Goal: Task Accomplishment & Management: Use online tool/utility

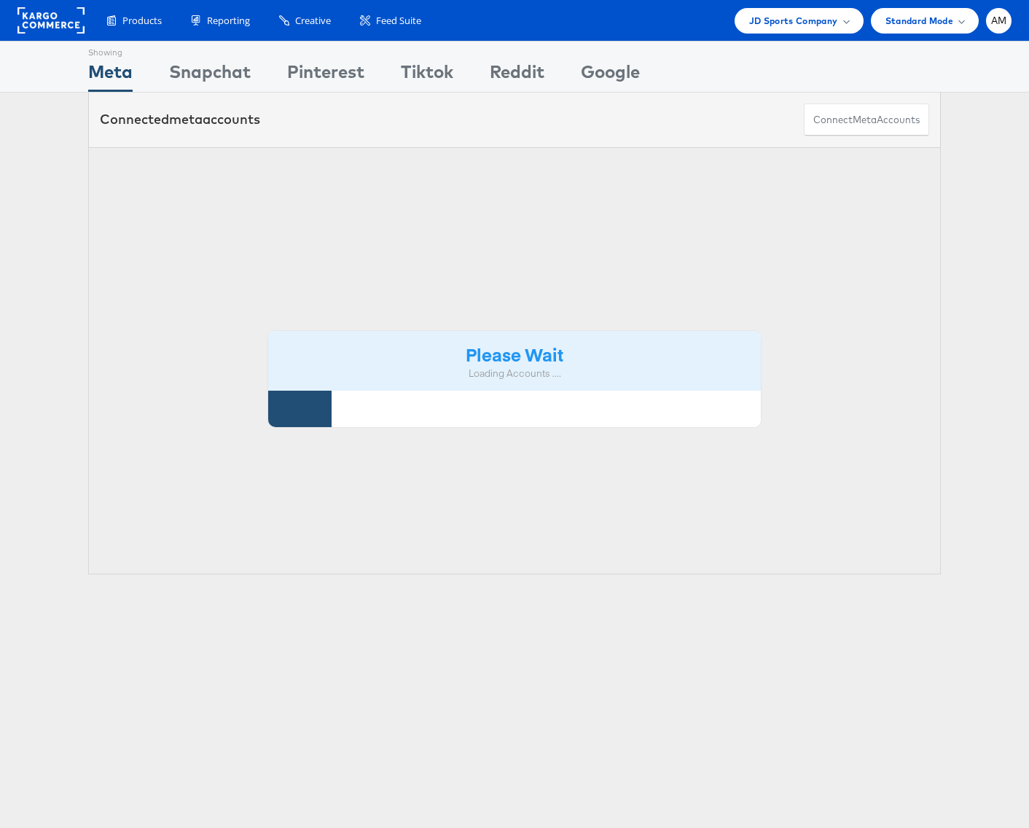
click at [42, 19] on rect at bounding box center [50, 20] width 67 height 26
click at [772, 26] on span "JD Sports Company" at bounding box center [793, 20] width 89 height 15
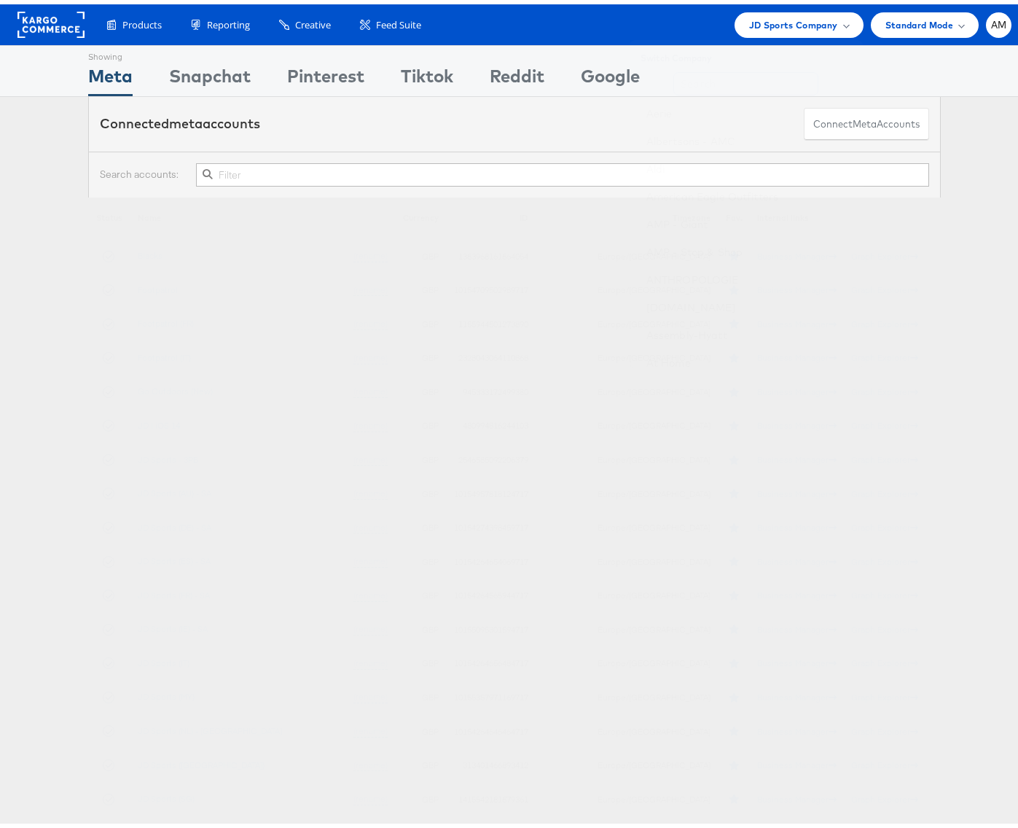
click at [702, 86] on input "text" at bounding box center [745, 79] width 145 height 23
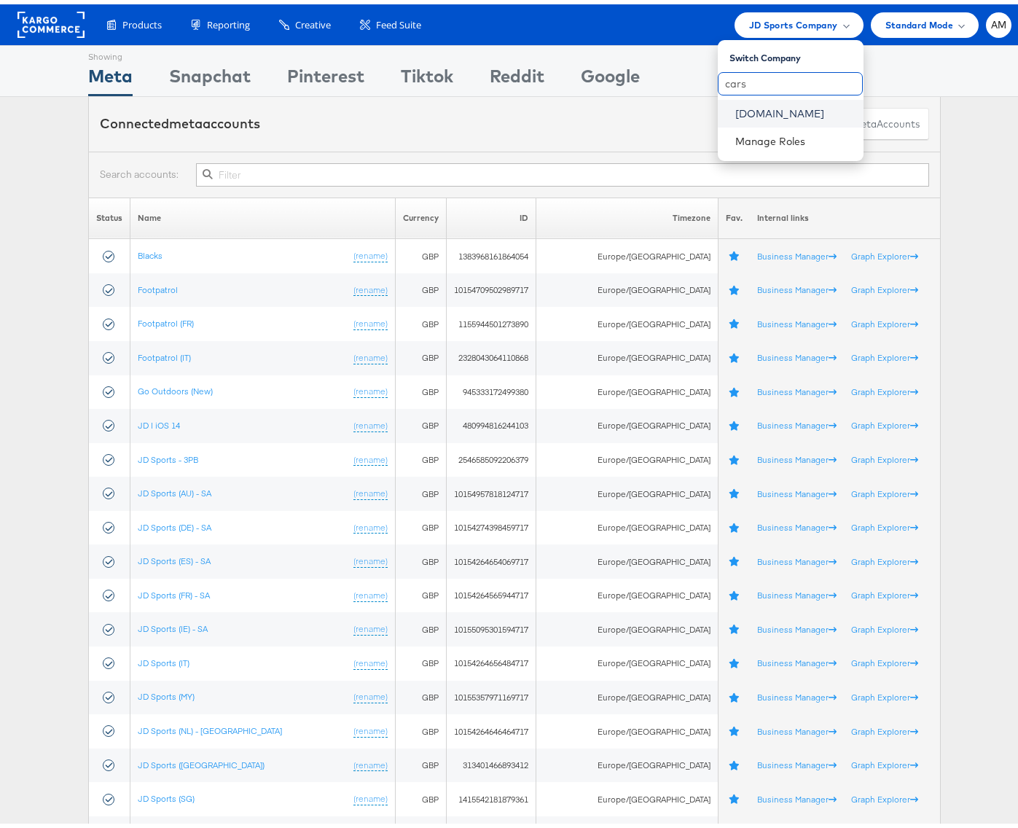
type input "cars"
click at [735, 106] on link "[DOMAIN_NAME]" at bounding box center [793, 109] width 117 height 15
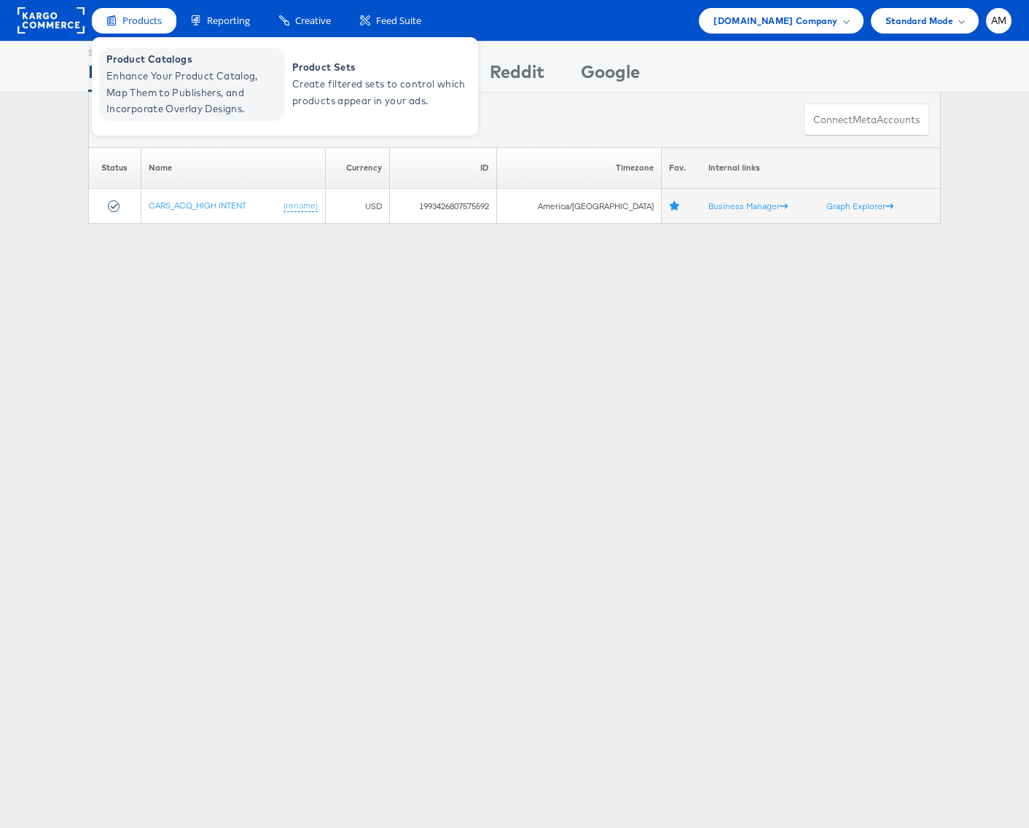
click at [159, 104] on span "Enhance Your Product Catalog, Map Them to Publishers, and Incorporate Overlay D…" at bounding box center [193, 93] width 175 height 50
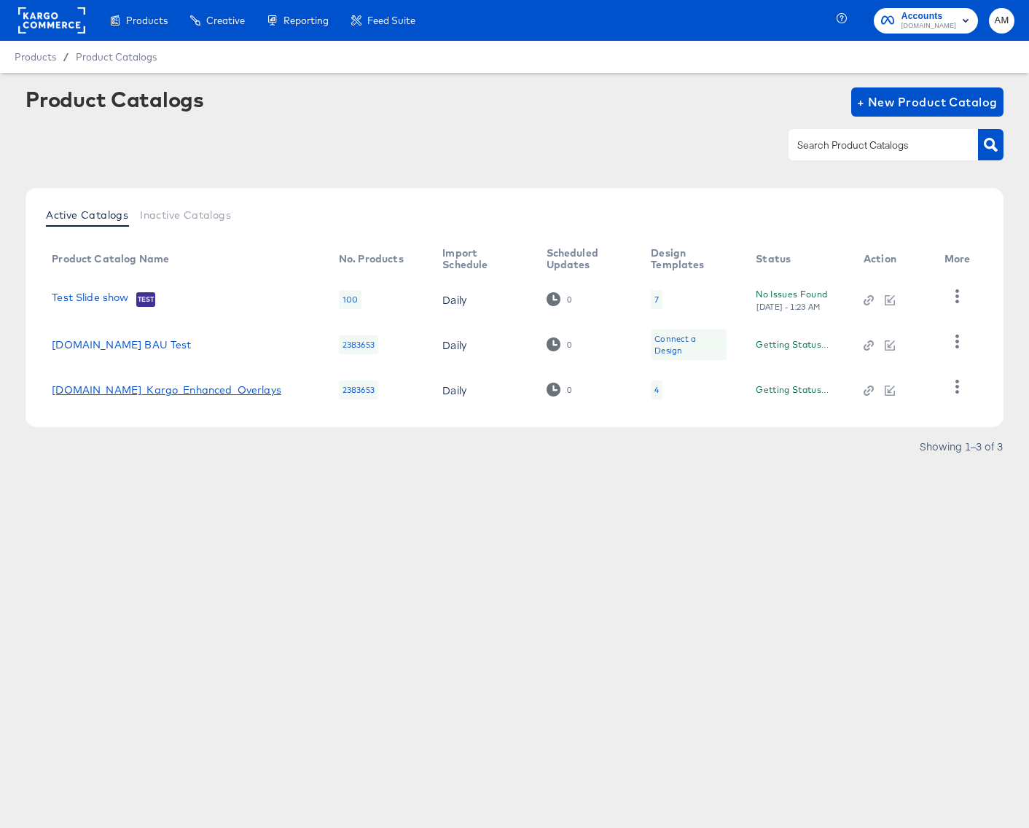
click at [205, 392] on link "Cars.com_Kargo_Enhanced_Overlays" at bounding box center [167, 390] width 230 height 12
click at [955, 391] on icon "button" at bounding box center [957, 387] width 4 height 14
click at [790, 392] on div "Thu, Oct 9th - 6:12 PM" at bounding box center [784, 397] width 66 height 10
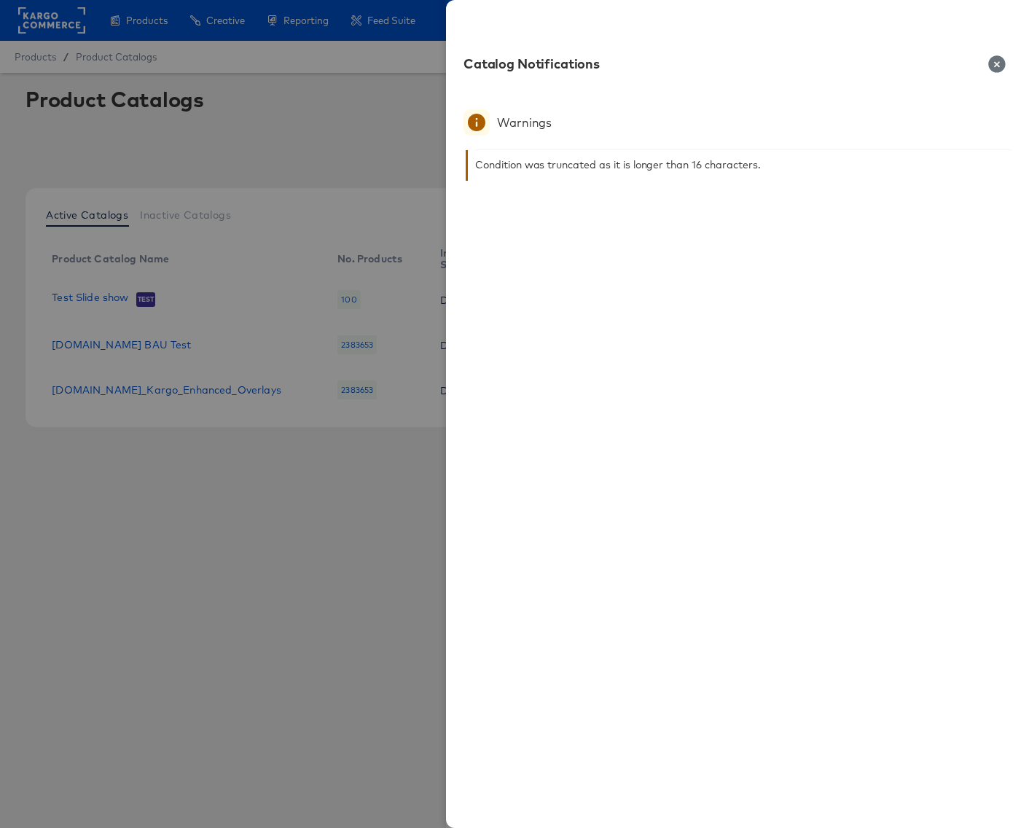
click at [1002, 61] on icon "button" at bounding box center [996, 63] width 17 height 17
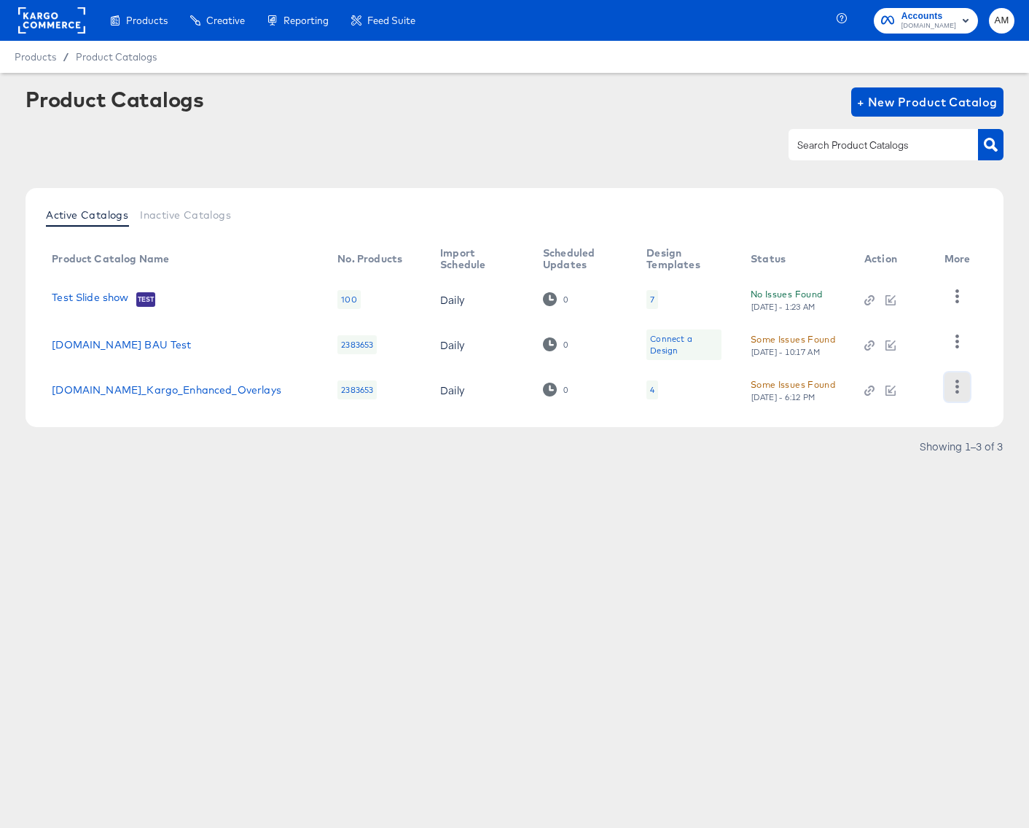
click at [952, 392] on icon "button" at bounding box center [957, 387] width 14 height 14
click at [880, 316] on div "HUD Checks (Internal)" at bounding box center [897, 313] width 146 height 23
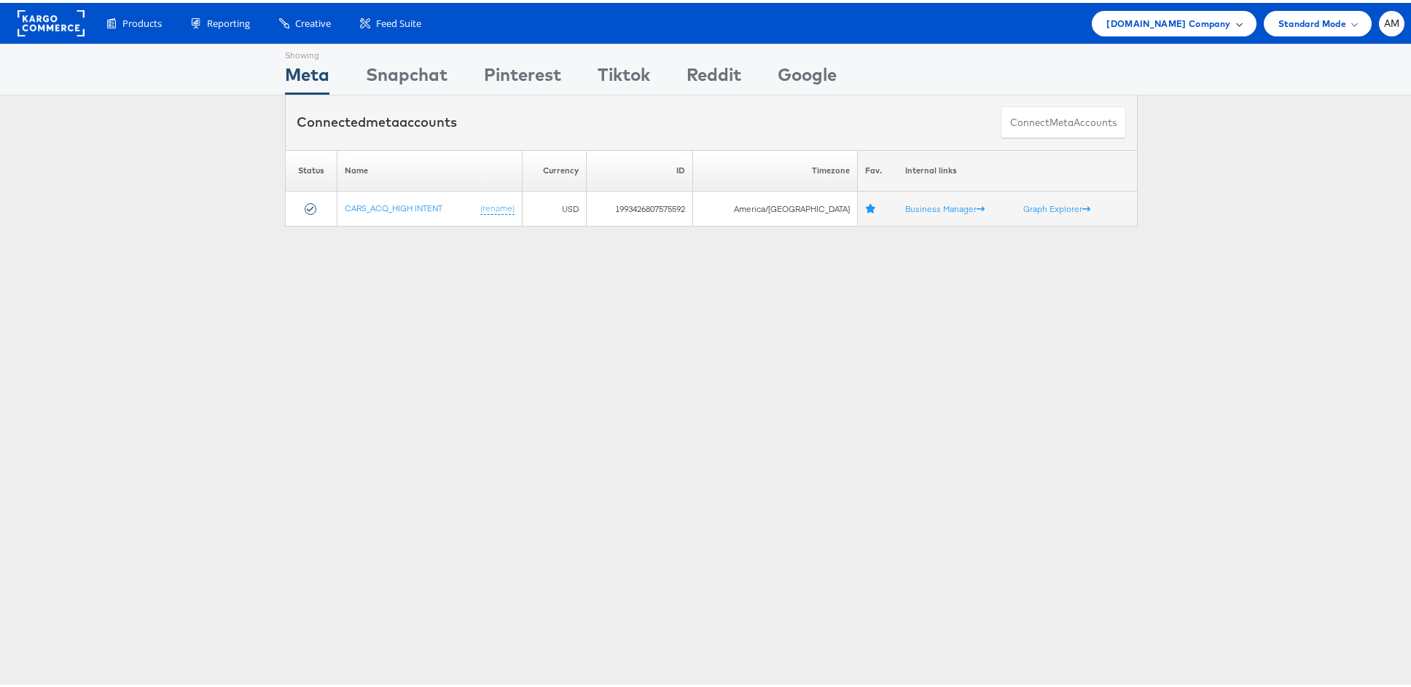
click at [1151, 19] on span "[DOMAIN_NAME] Company" at bounding box center [1168, 20] width 124 height 15
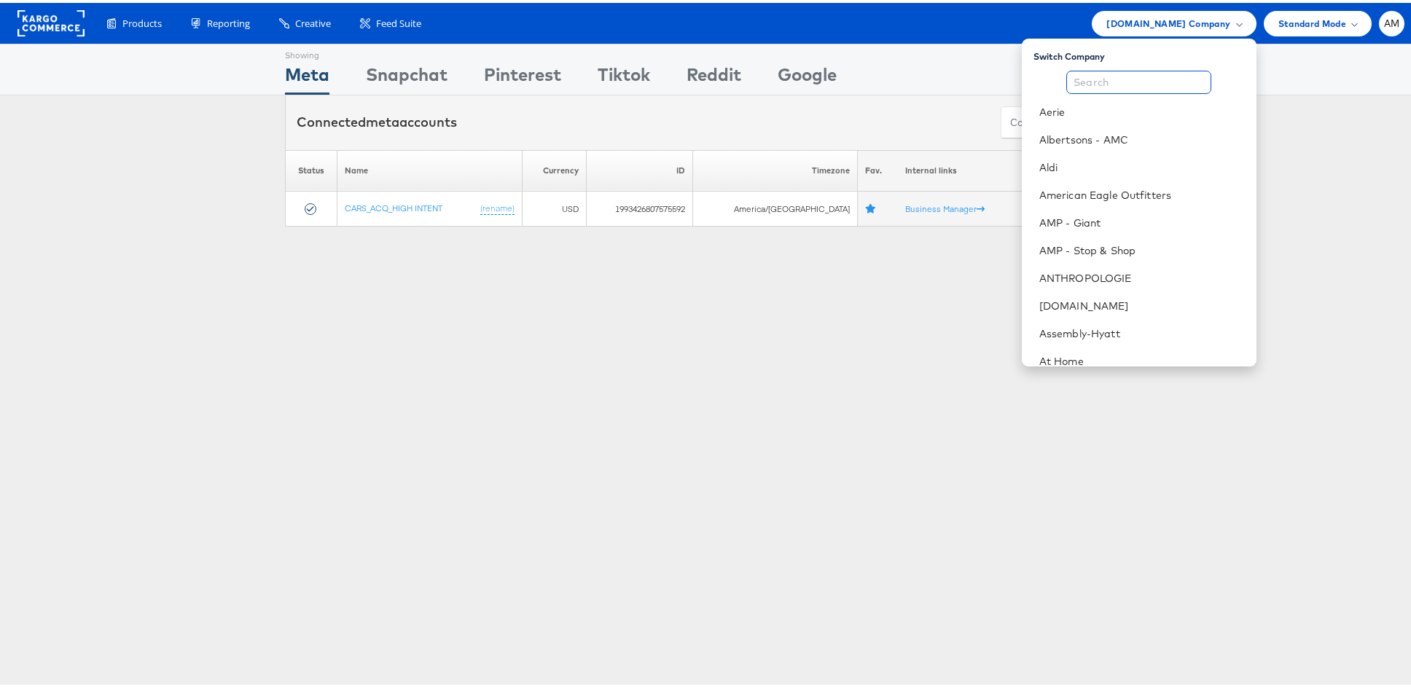
click at [1121, 78] on input "text" at bounding box center [1138, 79] width 145 height 23
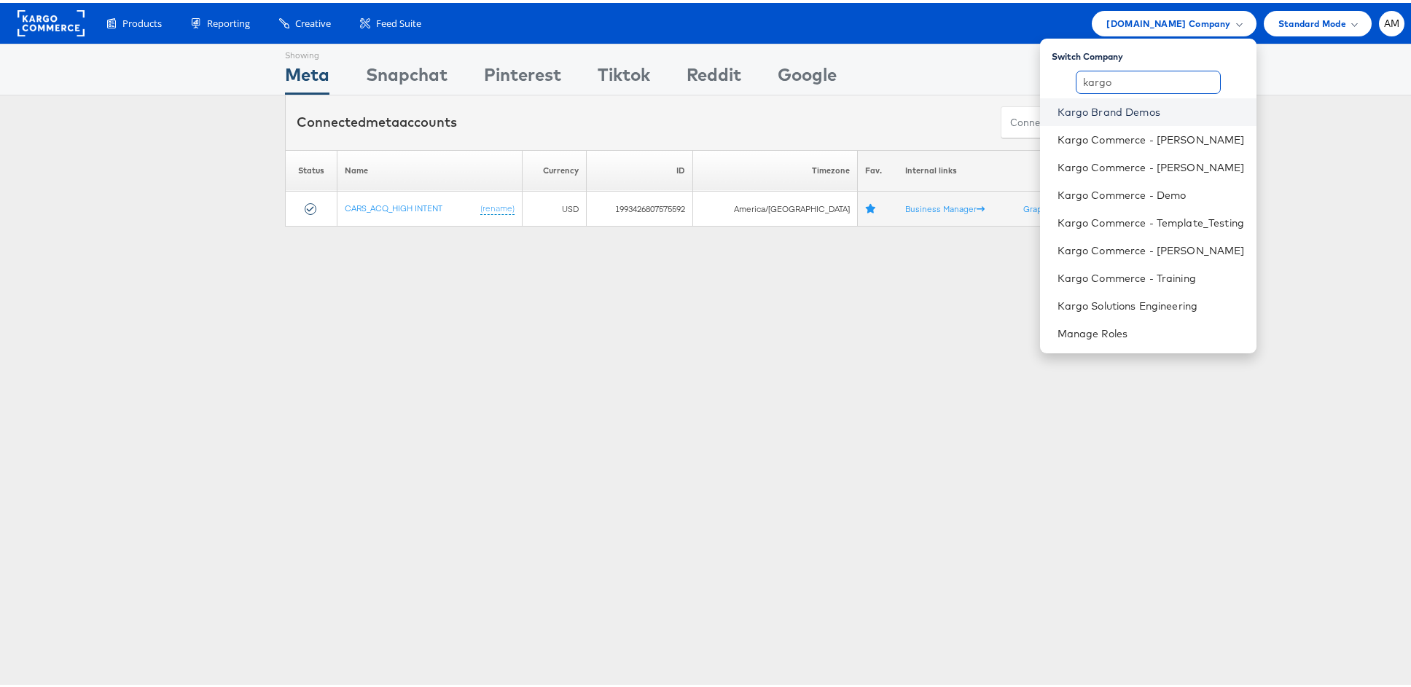
type input "kargo"
click at [1109, 112] on link "Kargo Brand Demos" at bounding box center [1150, 109] width 187 height 15
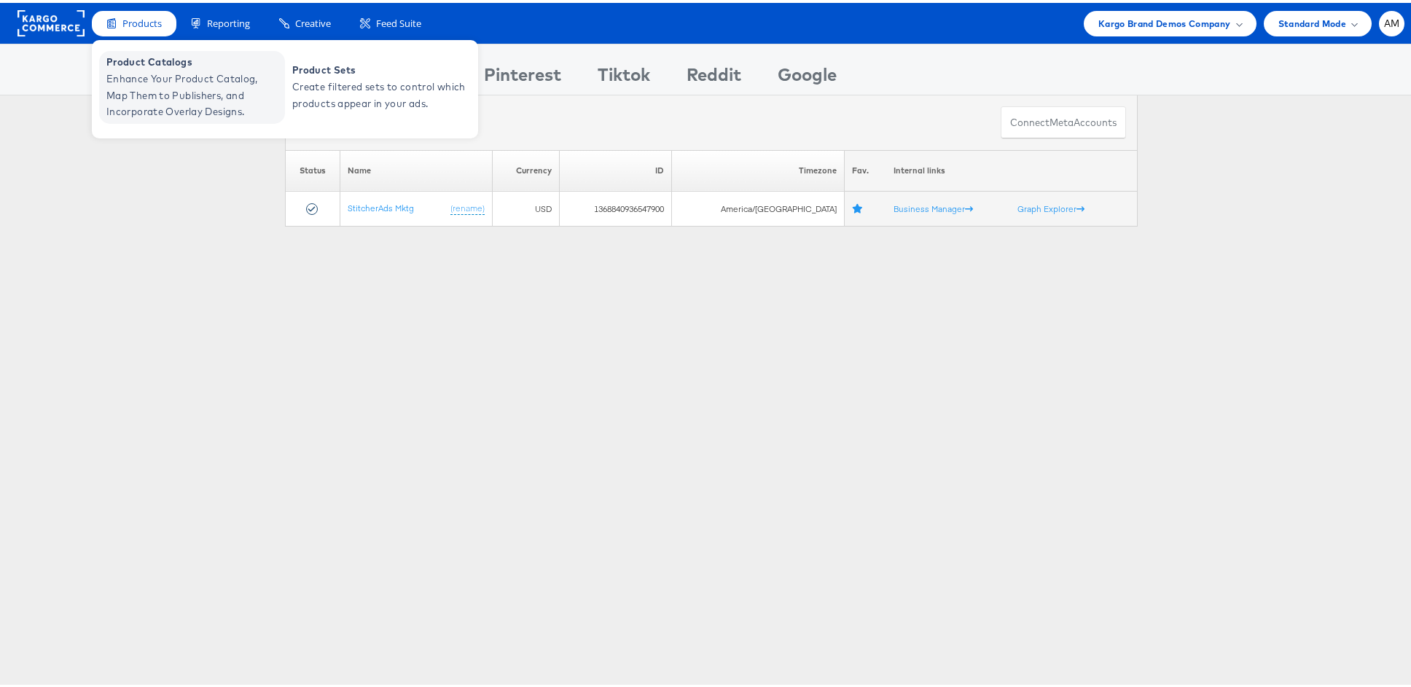
click at [173, 88] on span "Enhance Your Product Catalog, Map Them to Publishers, and Incorporate Overlay D…" at bounding box center [193, 93] width 175 height 50
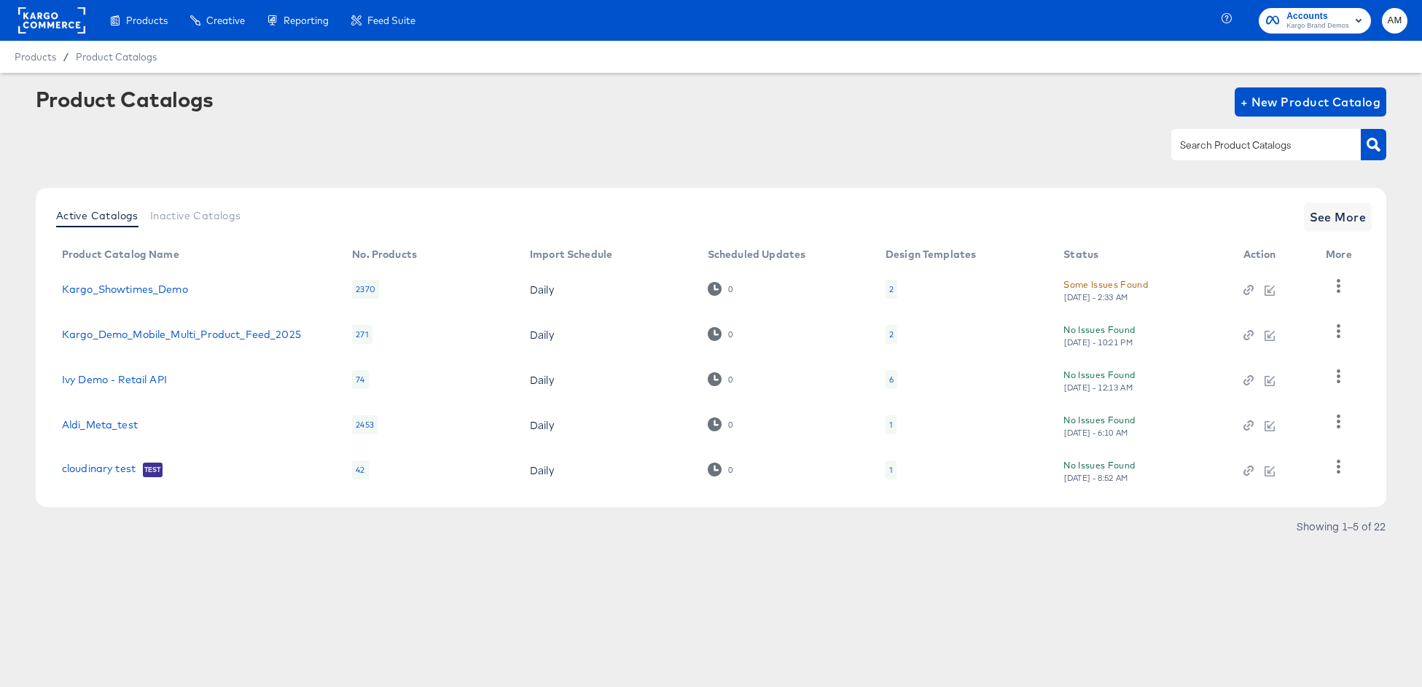
click at [893, 287] on div "2" at bounding box center [891, 289] width 12 height 19
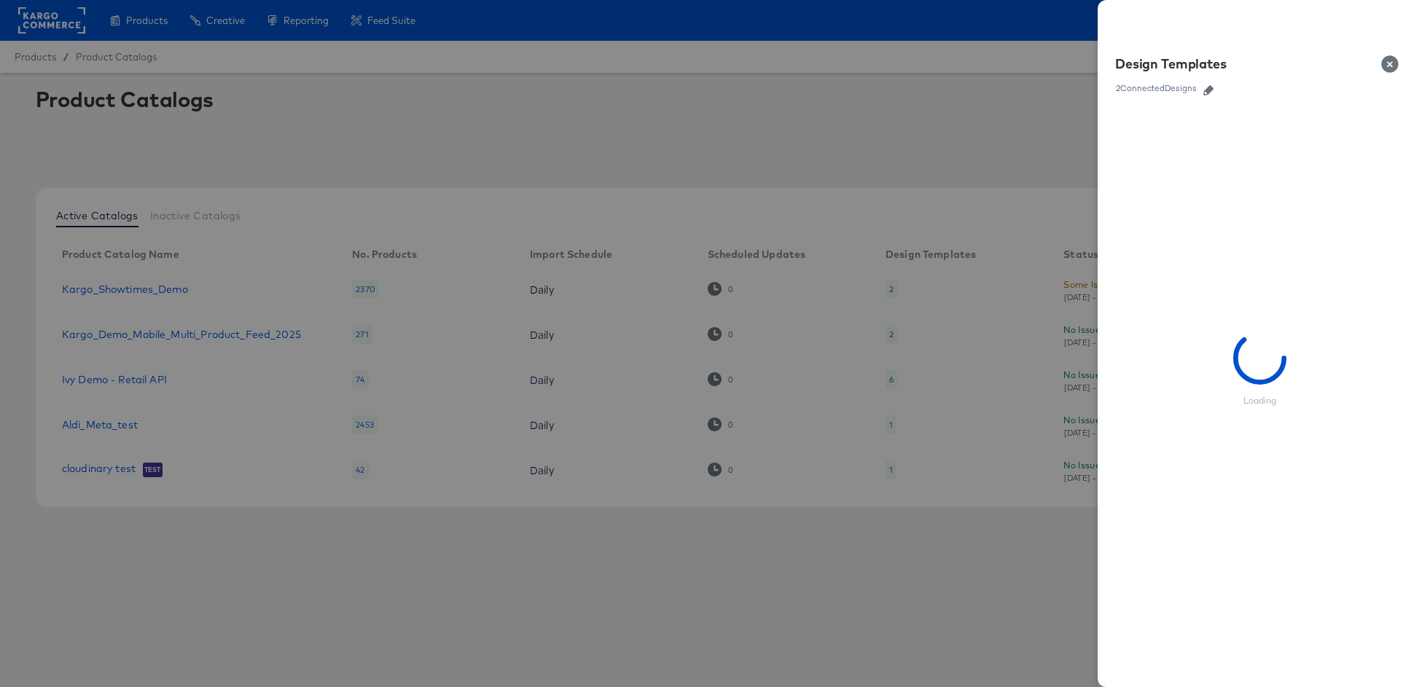
click at [1209, 89] on icon "button" at bounding box center [1208, 90] width 10 height 10
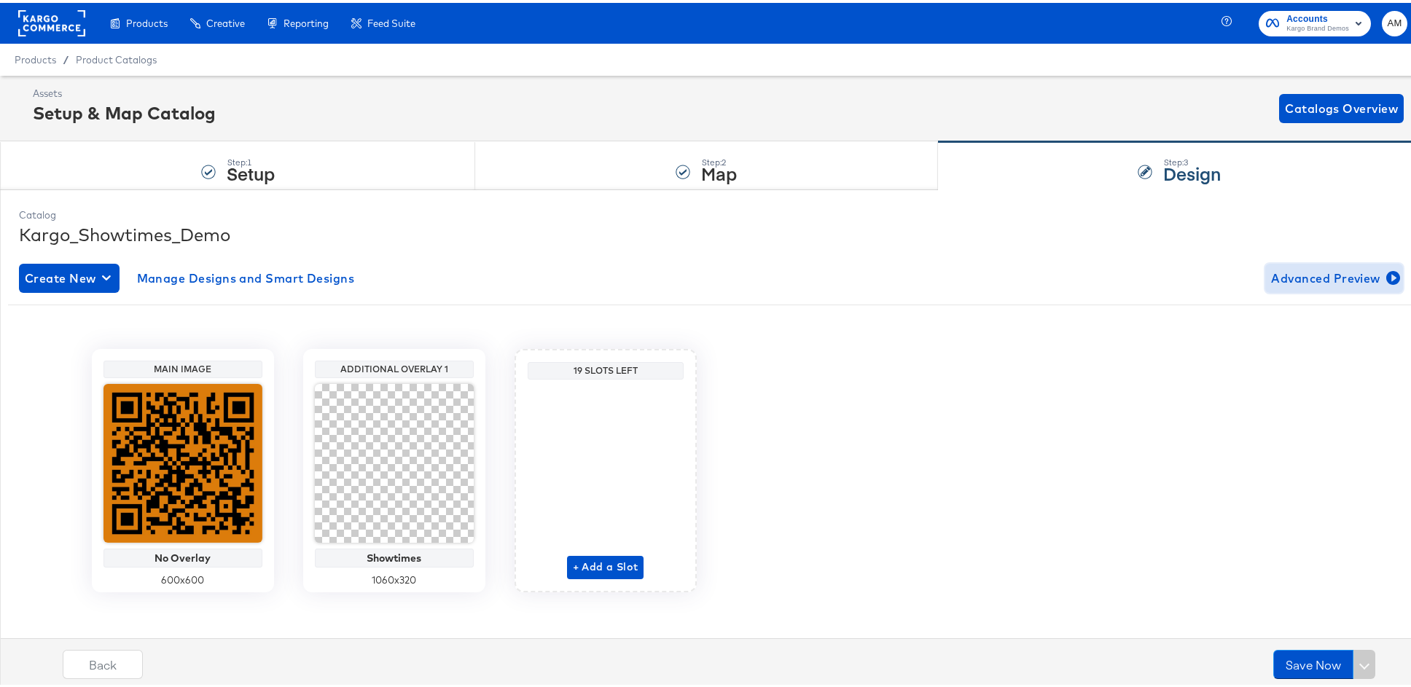
click at [1306, 278] on span "Advanced Preview" at bounding box center [1334, 275] width 126 height 20
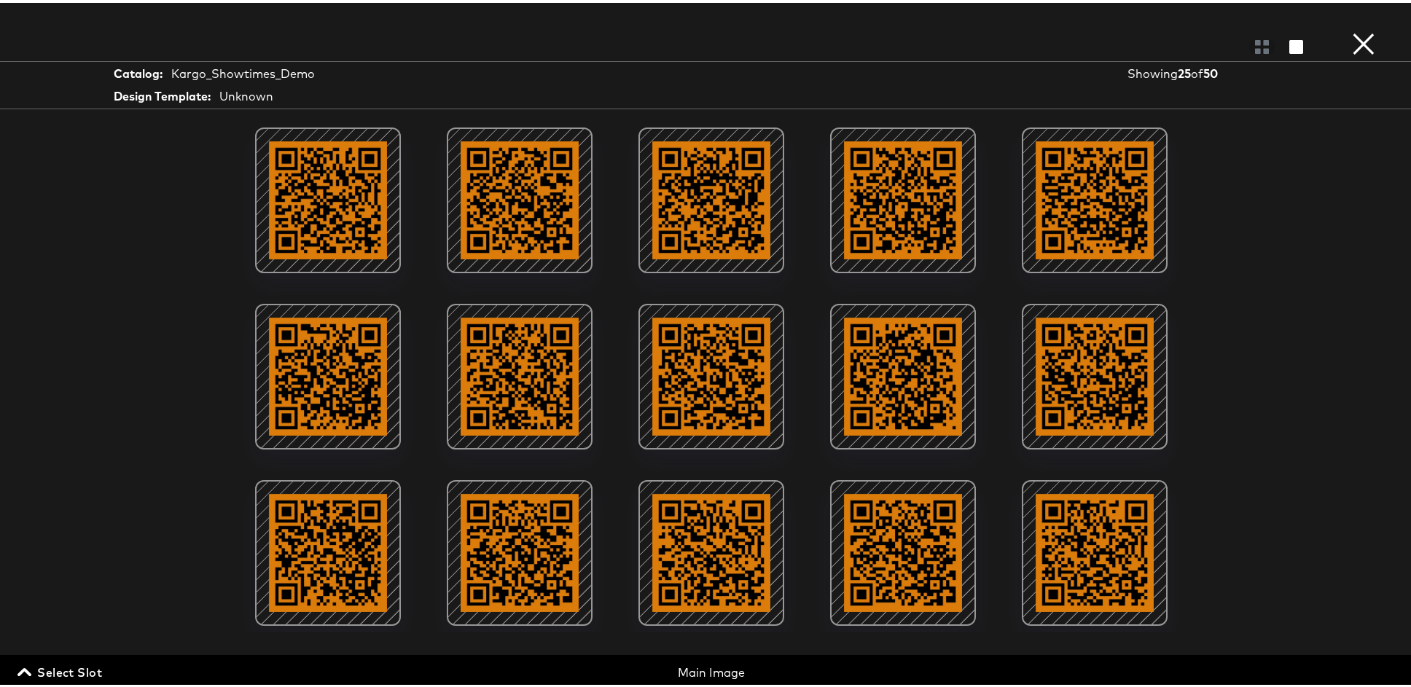
click at [1349, 29] on button "×" at bounding box center [1363, 14] width 29 height 29
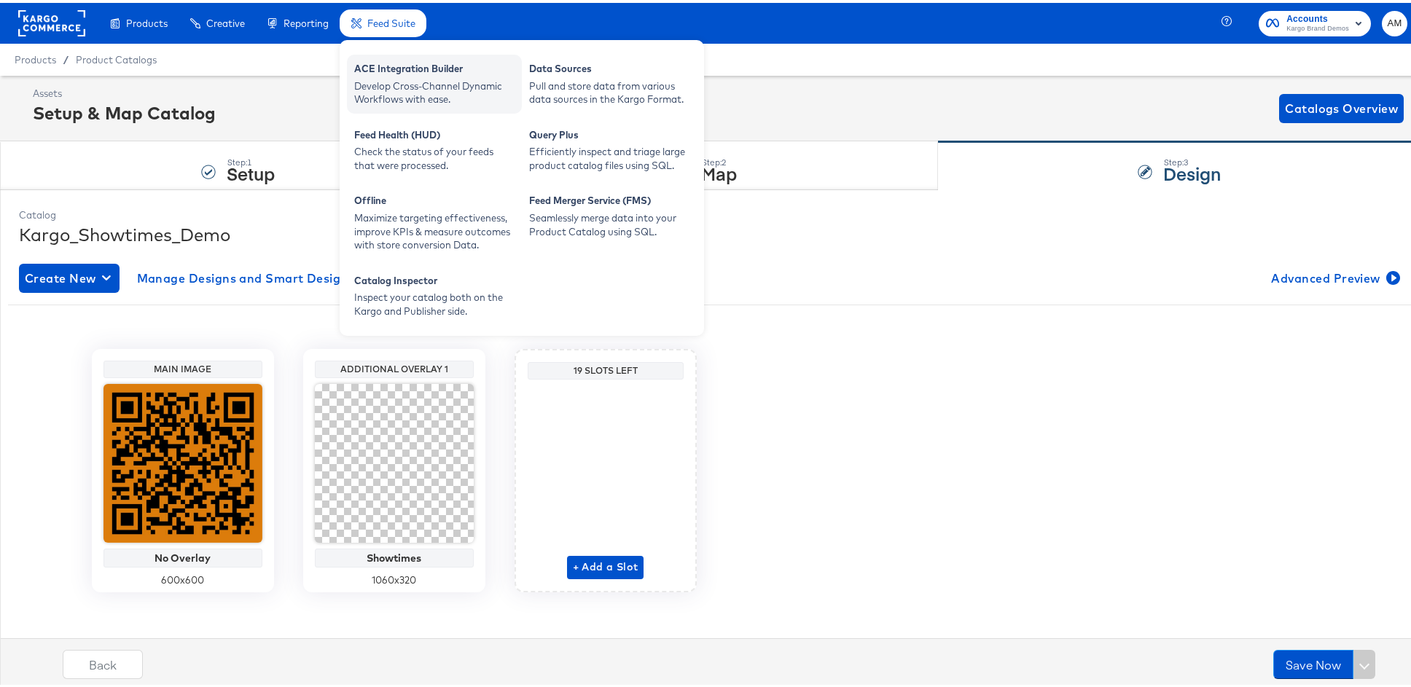
click at [423, 95] on div "Develop Cross-Channel Dynamic Workflows with ease." at bounding box center [434, 90] width 160 height 27
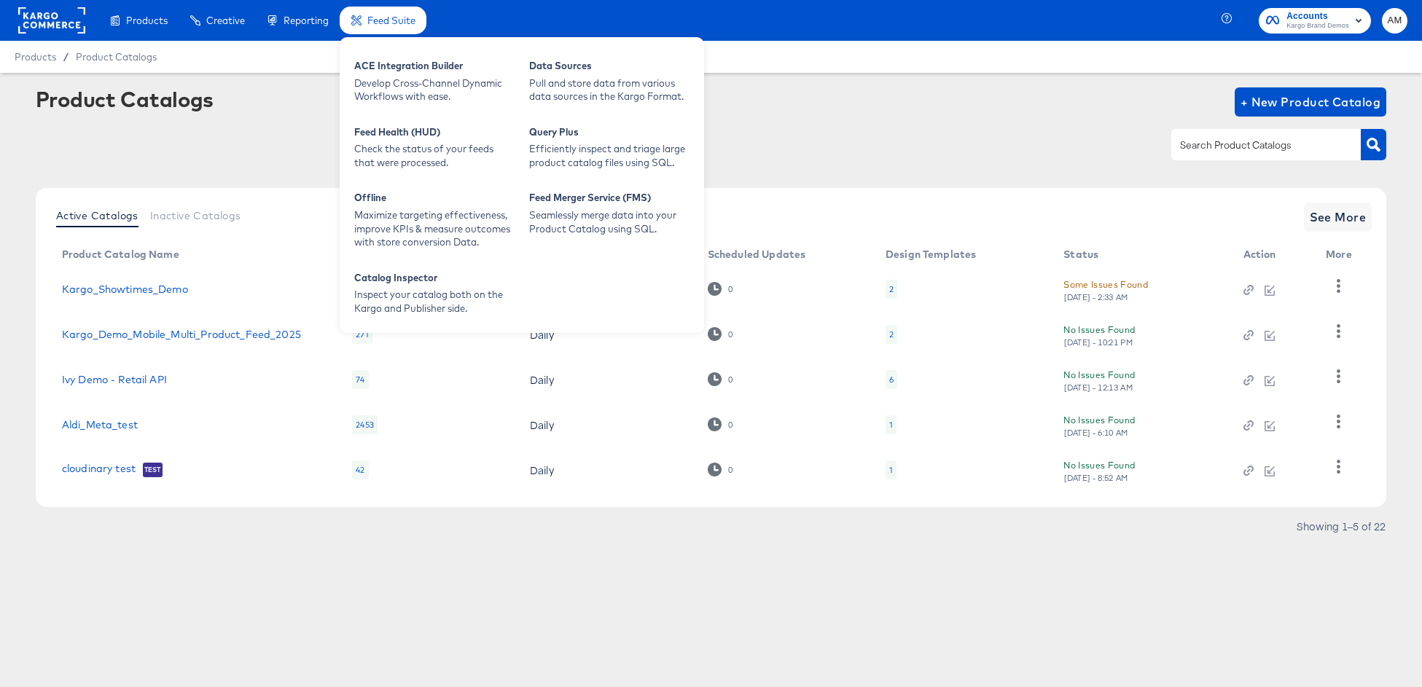
click at [391, 18] on span "Feed Suite" at bounding box center [391, 21] width 48 height 12
click at [409, 81] on div "Develop Cross-Channel Dynamic Workflows with ease." at bounding box center [434, 90] width 160 height 27
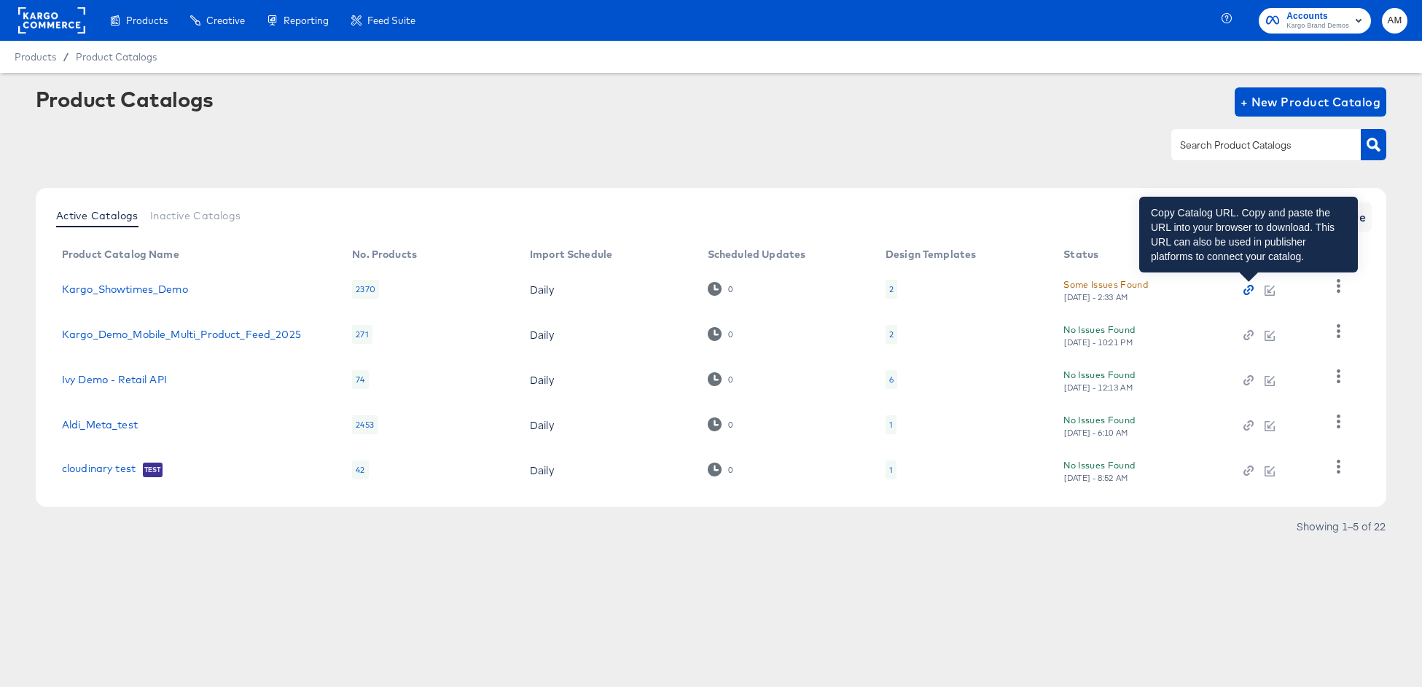
click at [1246, 290] on icon "button" at bounding box center [1248, 290] width 10 height 10
click at [1248, 291] on icon "button" at bounding box center [1248, 290] width 10 height 10
